Goal: Communication & Community: Share content

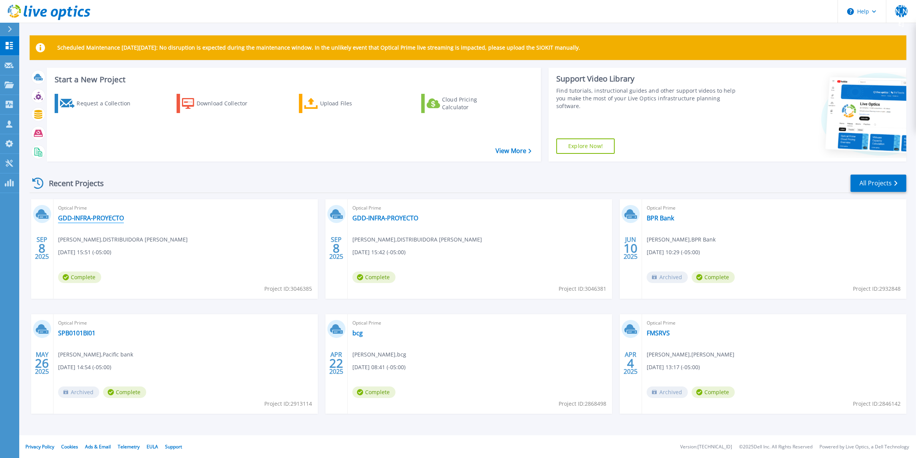
click at [115, 218] on link "GDD-INFRA-PROYECTO" at bounding box center [91, 218] width 66 height 8
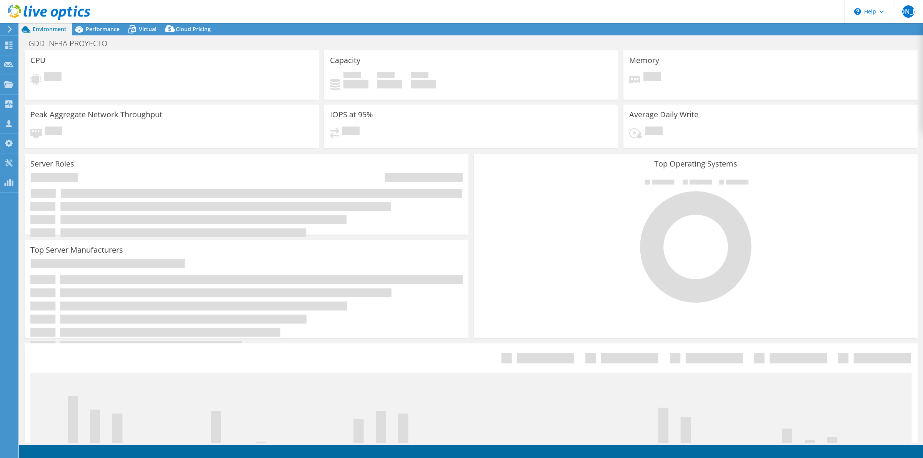
select select "USD"
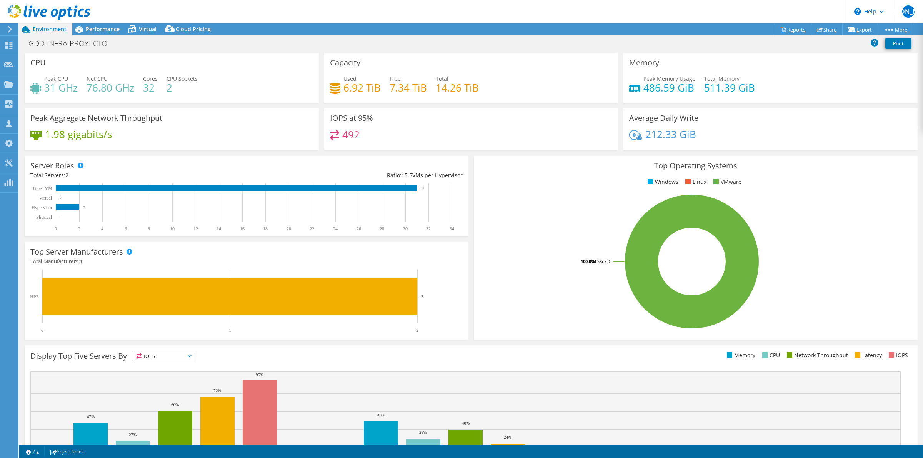
click at [858, 67] on div "Memory Peak Memory Usage 486.59 GiB Total Memory 511.39 GiB" at bounding box center [770, 78] width 294 height 50
click at [820, 28] on link "Share" at bounding box center [827, 29] width 32 height 12
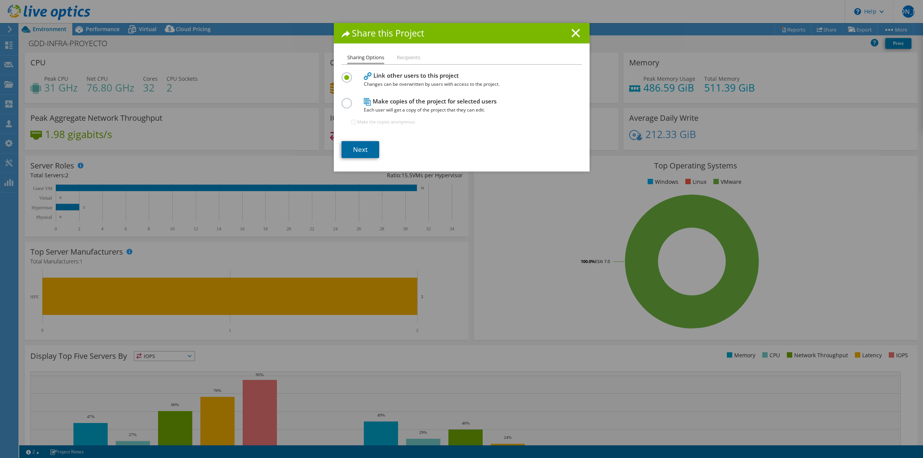
click at [358, 152] on link "Next" at bounding box center [361, 149] width 38 height 17
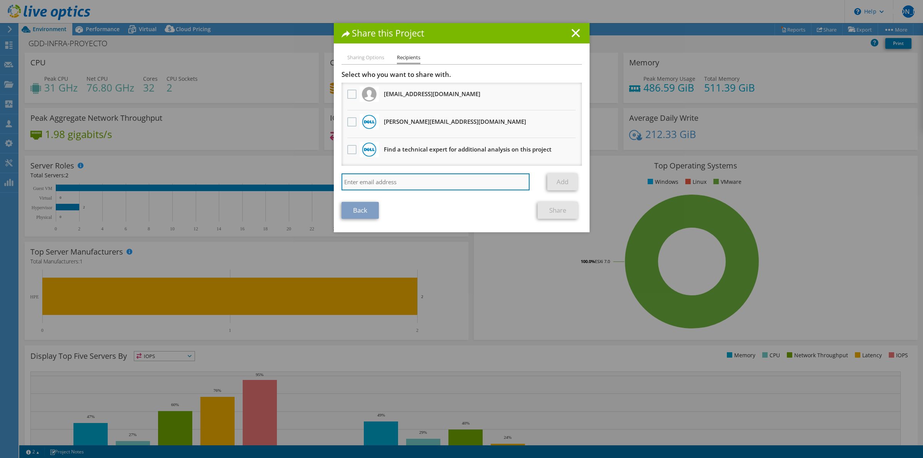
click at [382, 180] on input "search" at bounding box center [436, 181] width 188 height 17
paste input "[EMAIL_ADDRESS][PERSON_NAME][DOMAIN_NAME]"
type input "[EMAIL_ADDRESS][PERSON_NAME][DOMAIN_NAME]"
click at [560, 181] on link "Add" at bounding box center [562, 181] width 30 height 17
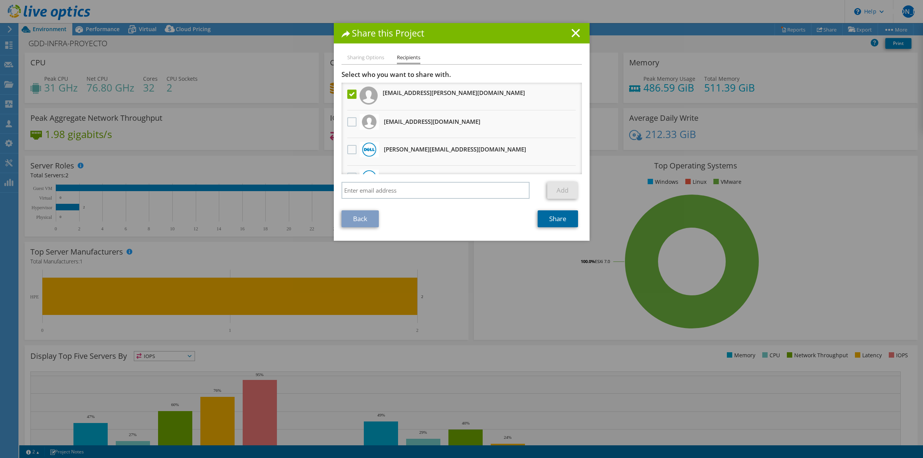
click at [555, 222] on link "Share" at bounding box center [558, 218] width 40 height 17
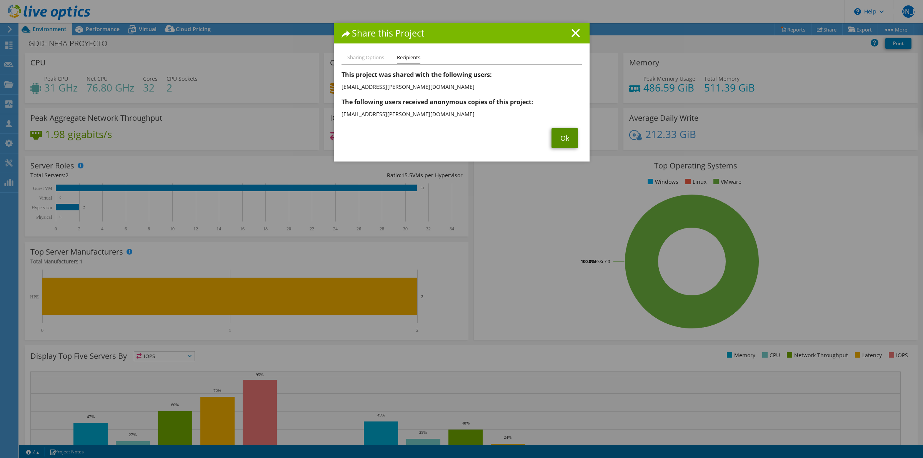
click at [558, 142] on link "Ok" at bounding box center [565, 138] width 27 height 20
